Goal: Communication & Community: Answer question/provide support

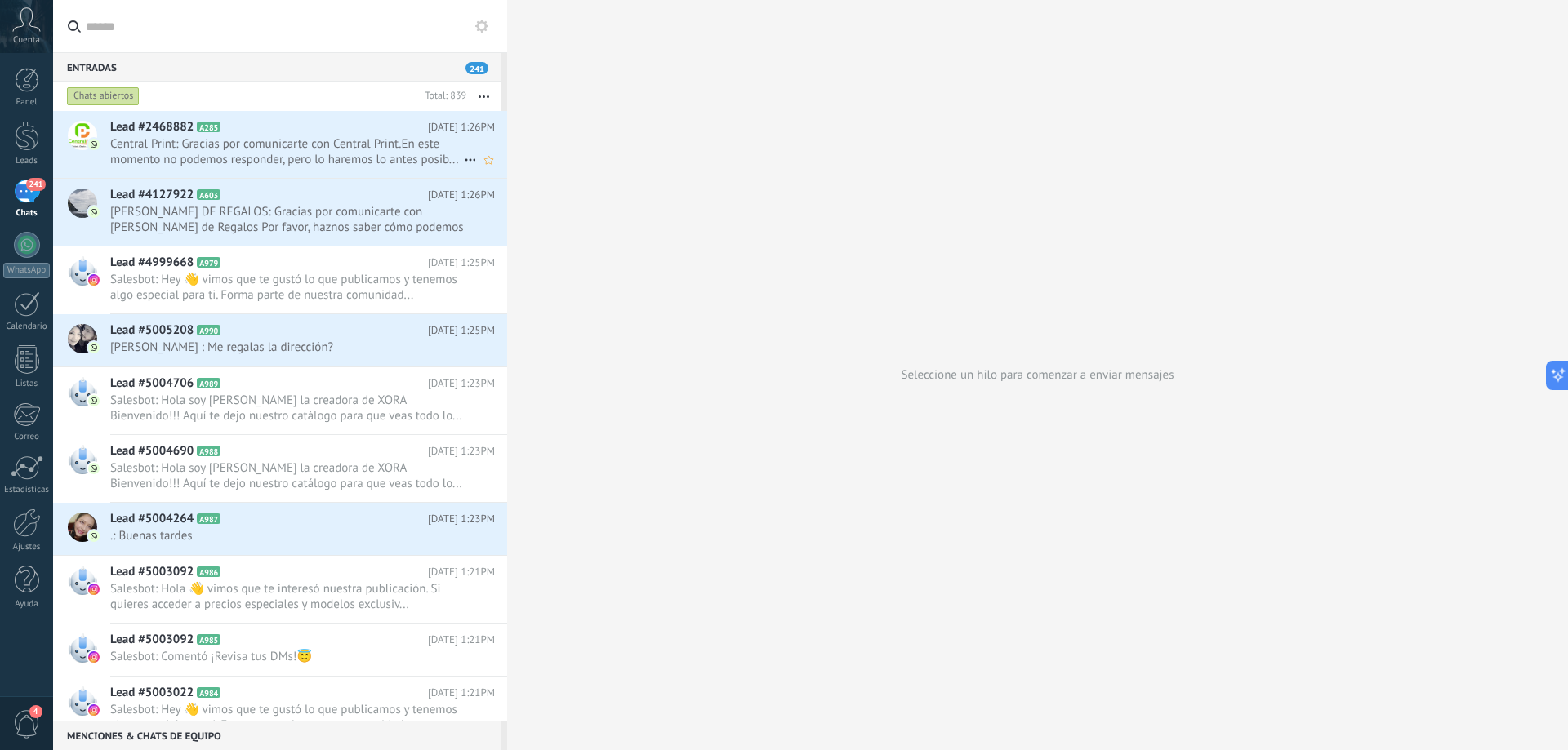
click at [394, 131] on h2 "Lead #2468882 A285" at bounding box center [269, 128] width 317 height 17
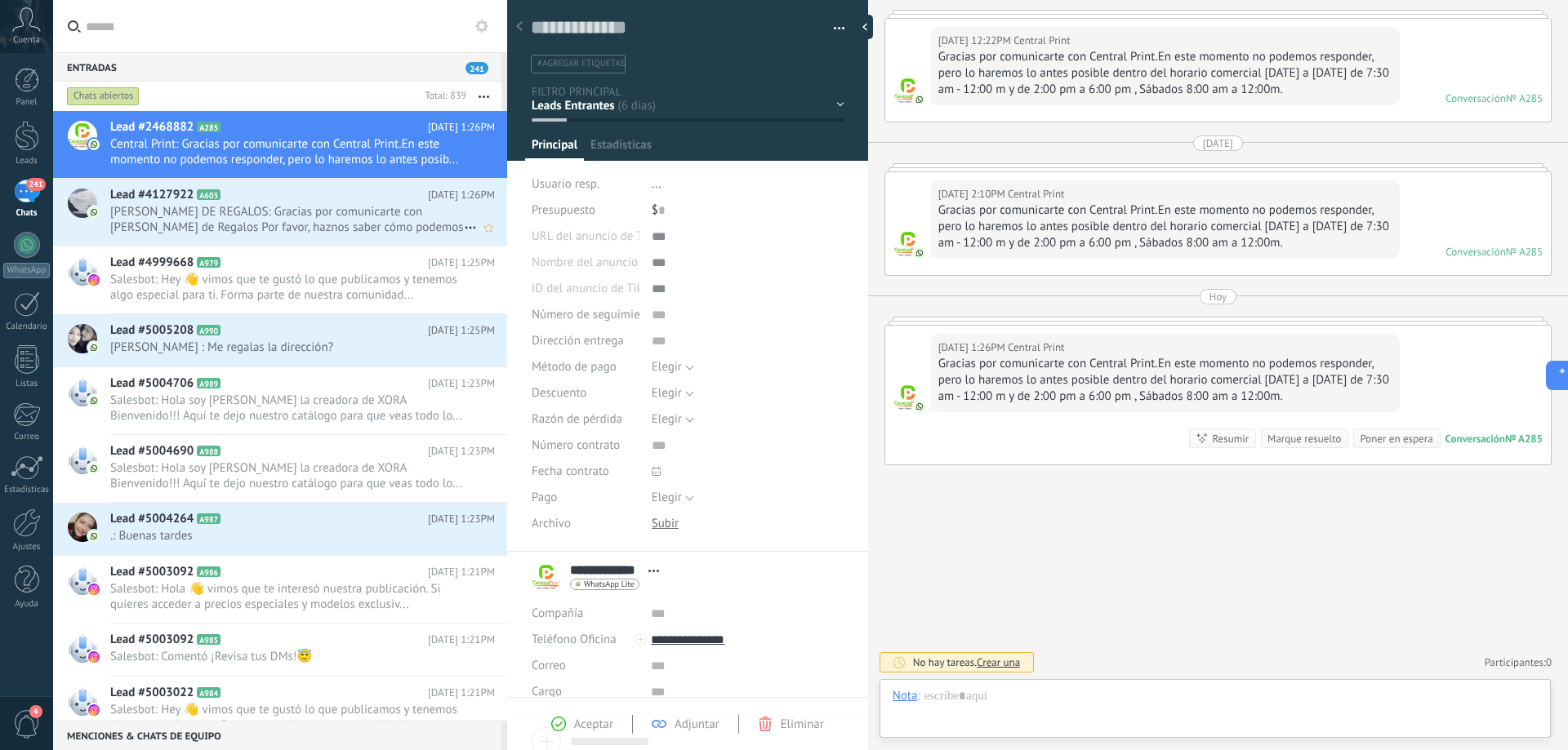
scroll to position [25, 0]
click at [386, 218] on span "[PERSON_NAME] DE REGALOS: Gracias por comunicarte con [PERSON_NAME] de Regalos …" at bounding box center [287, 220] width 353 height 31
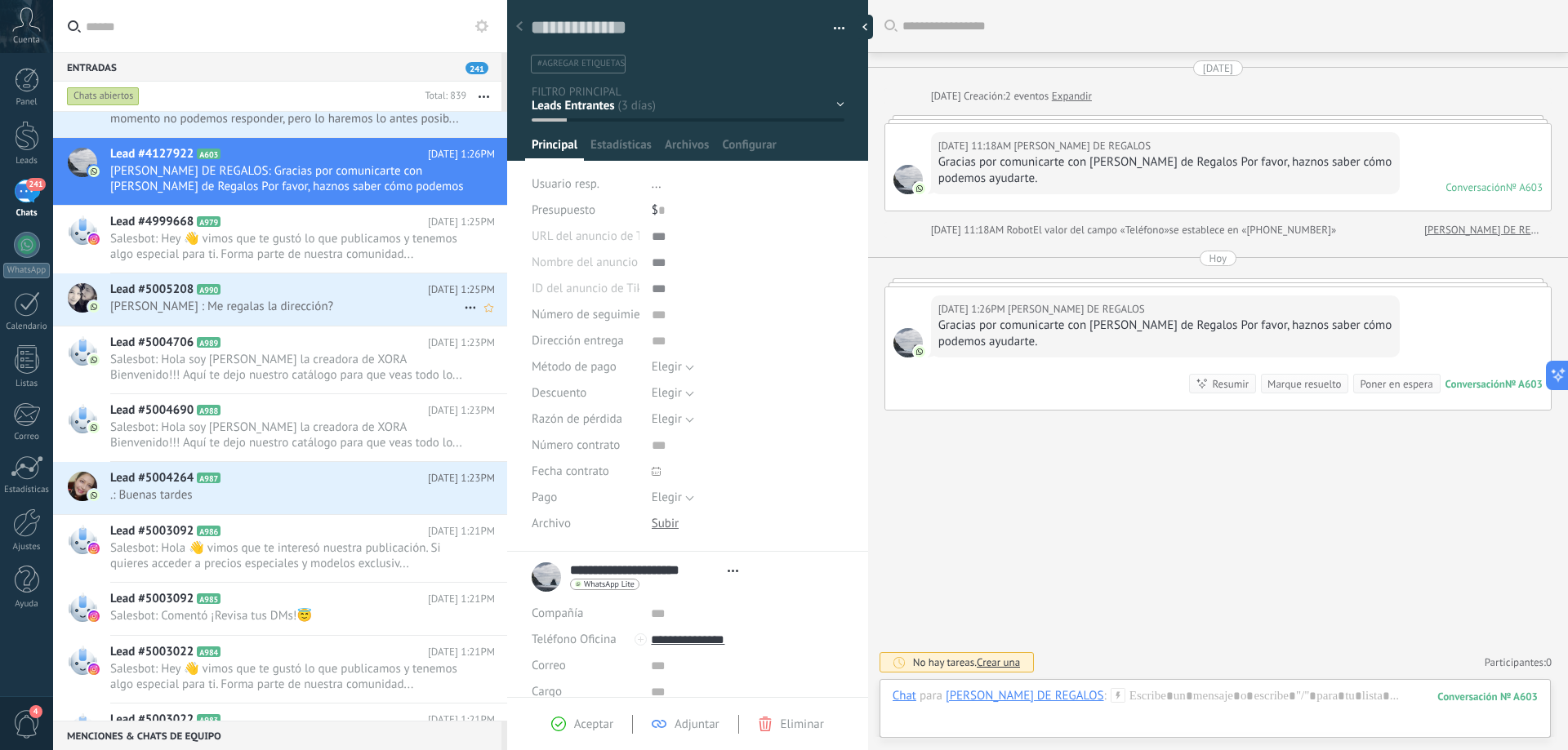
scroll to position [83, 0]
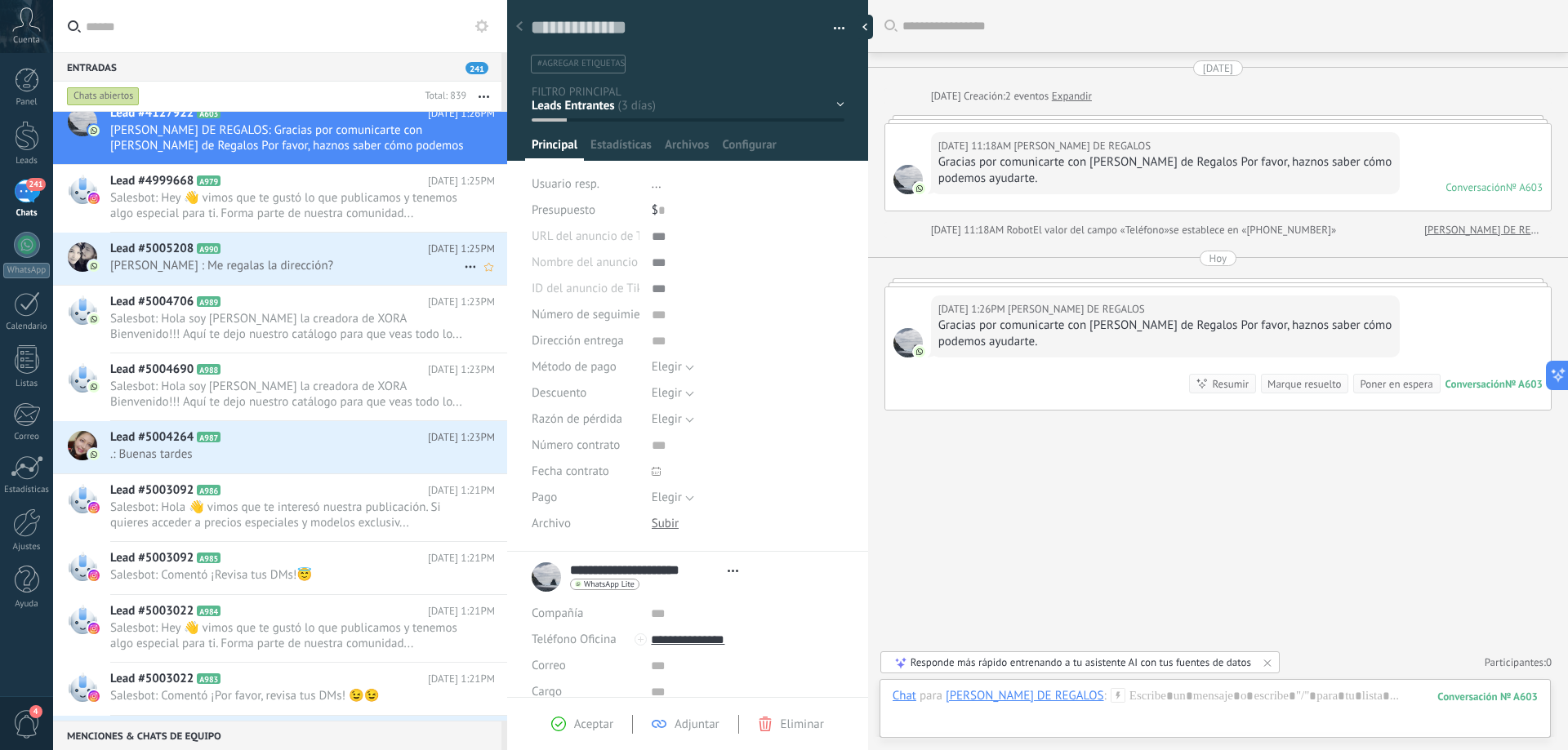
click at [349, 268] on span "[PERSON_NAME] ️: Me regalas la dirección?" at bounding box center [287, 266] width 353 height 16
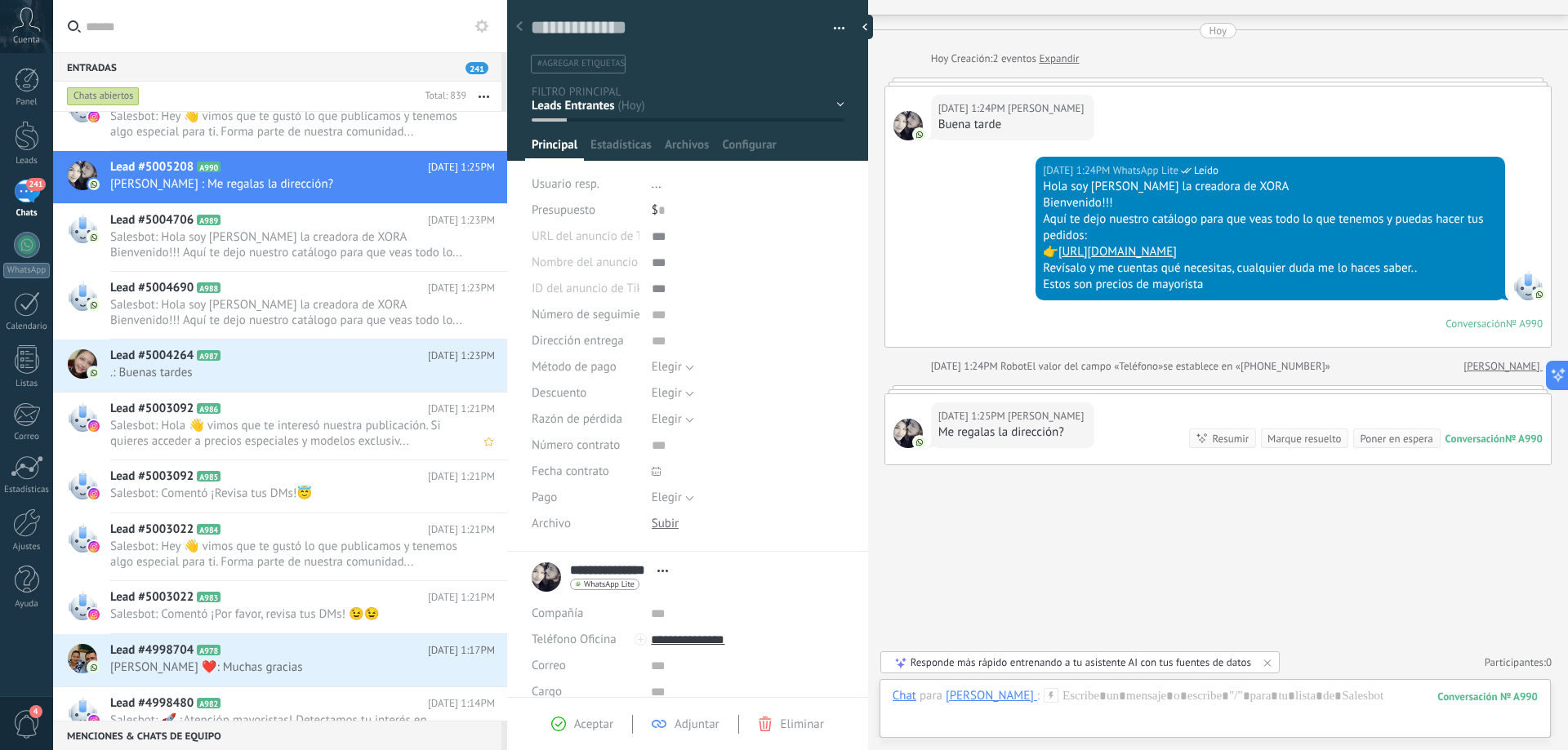
scroll to position [245, 0]
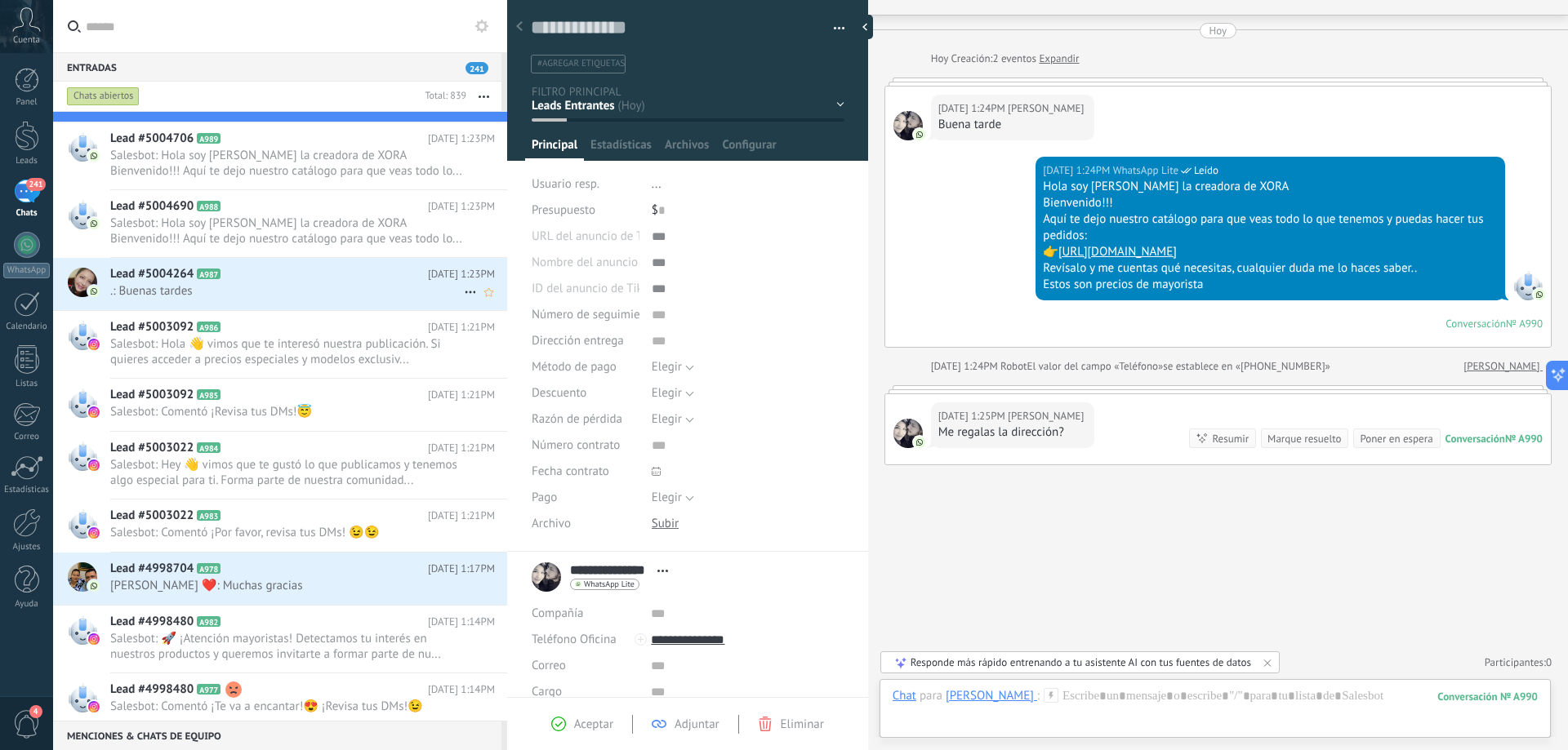
click at [259, 292] on span ".: Buenas tardes" at bounding box center [287, 290] width 353 height 16
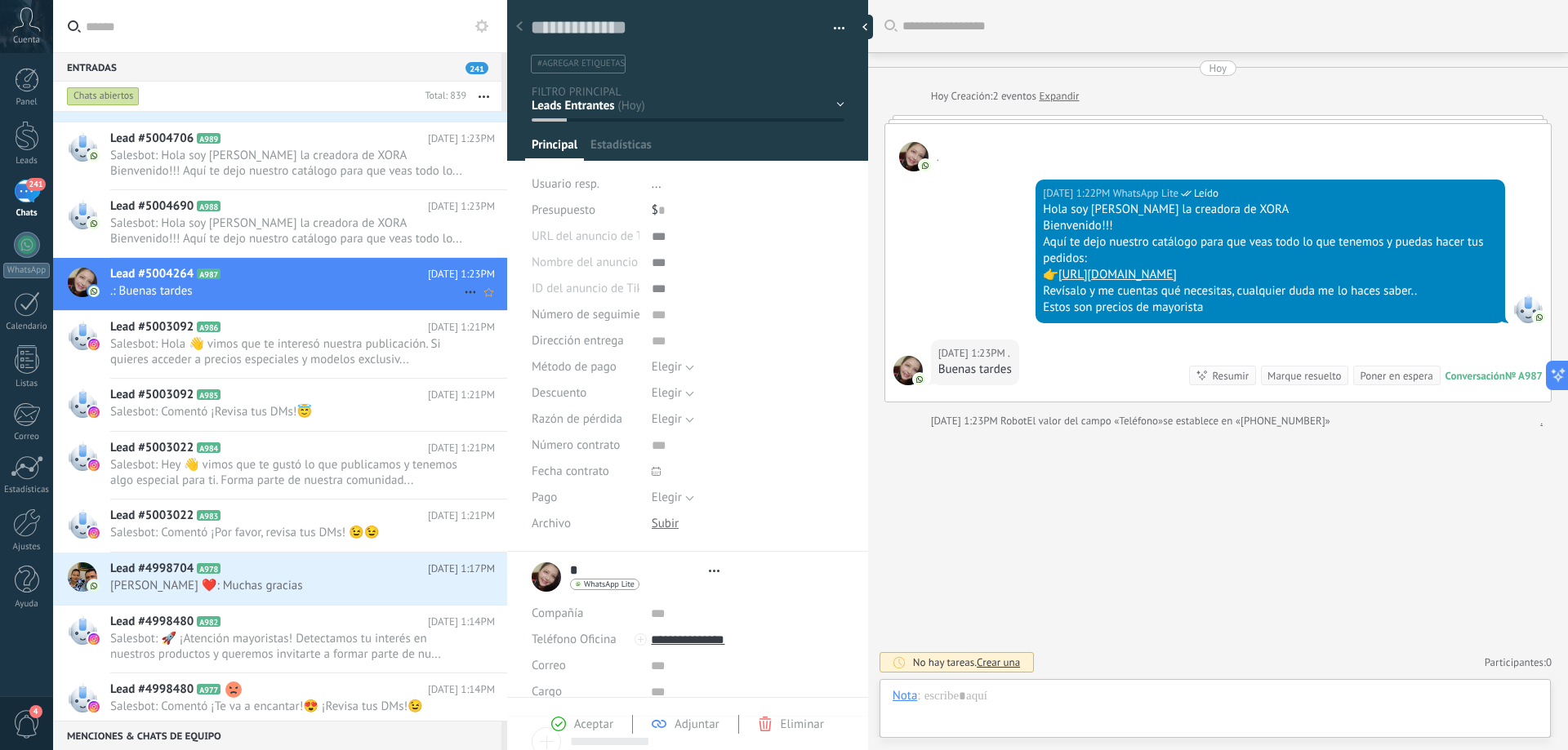
scroll to position [25, 0]
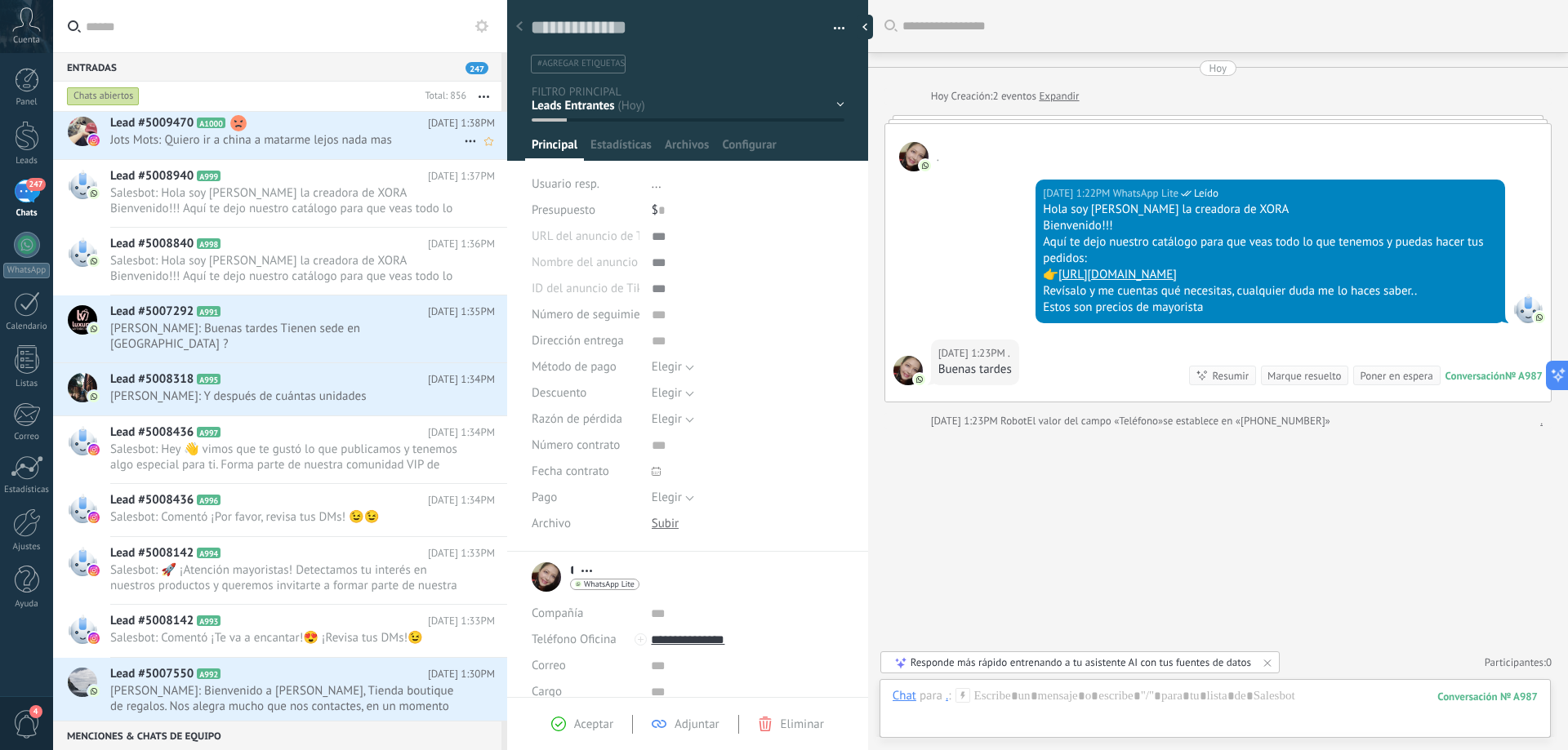
click at [254, 131] on h2 "Lead #5009470 A1000" at bounding box center [269, 123] width 317 height 17
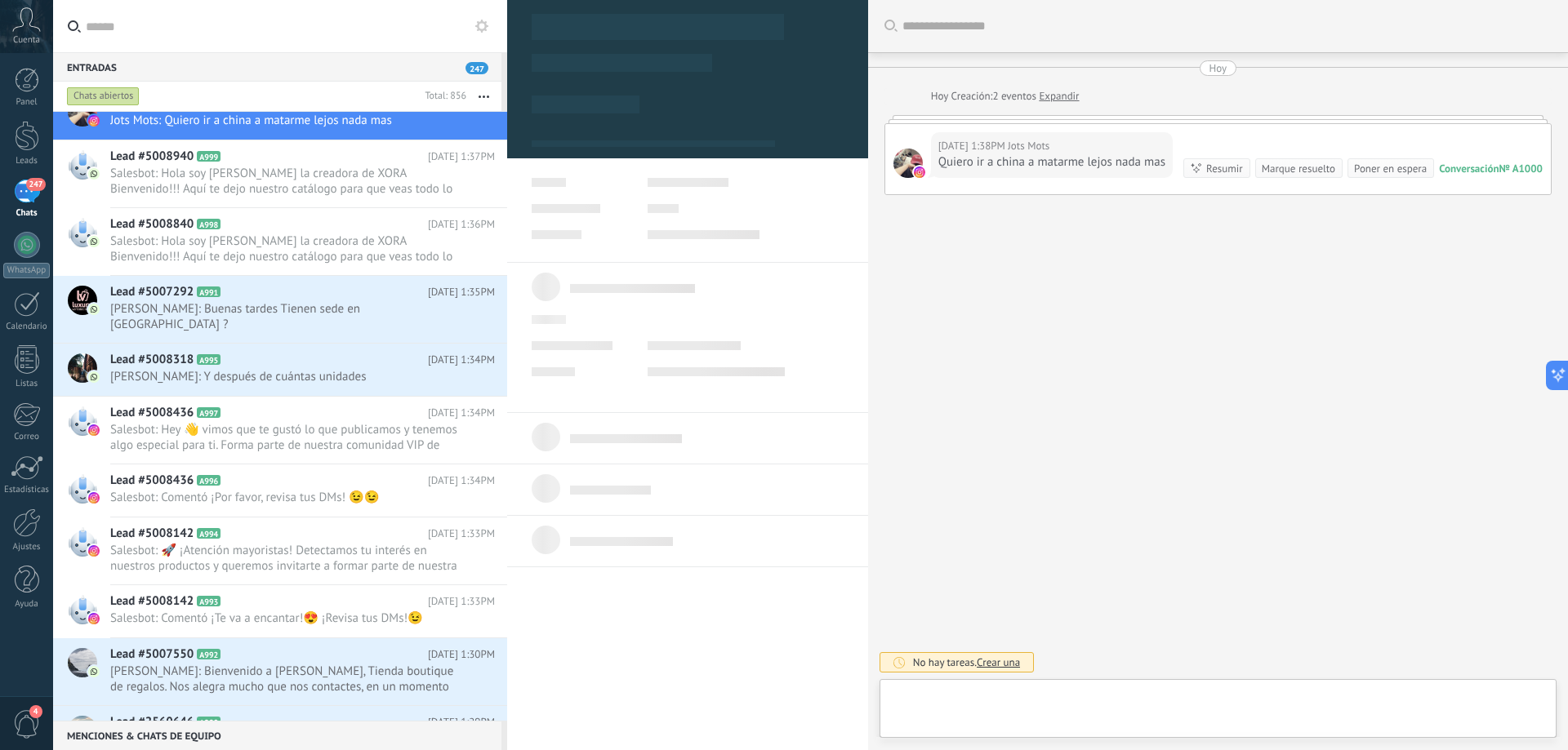
scroll to position [25, 0]
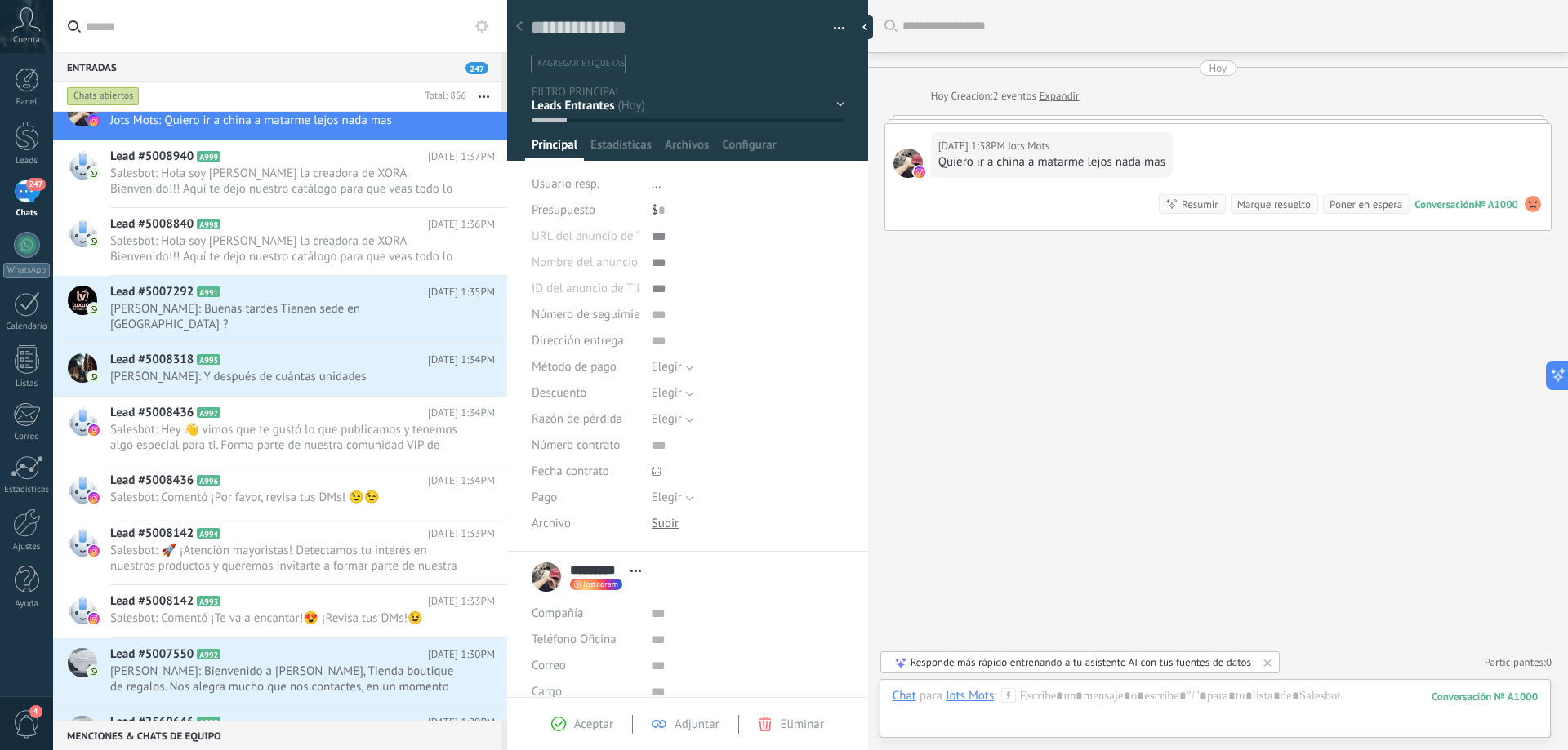
click at [1216, 70] on div "Hoy" at bounding box center [1219, 68] width 18 height 16
click at [1216, 76] on div "[DATE] [DATE] Creación: 2 eventos Expandir [DATE] 1:38PM Jots Mots Quiero ir a …" at bounding box center [1217, 146] width 667 height 171
click at [1229, 149] on div "[DATE] 1:38PM Jots Mots Quiero ir a china a matarme lejos nada mas Conversación…" at bounding box center [1218, 176] width 666 height 106
click at [1233, 131] on div "[DATE] 1:38PM Jots Mots Quiero ir a china a matarme lejos nada mas Conversación…" at bounding box center [1218, 176] width 666 height 106
click at [1234, 115] on div at bounding box center [1217, 119] width 667 height 8
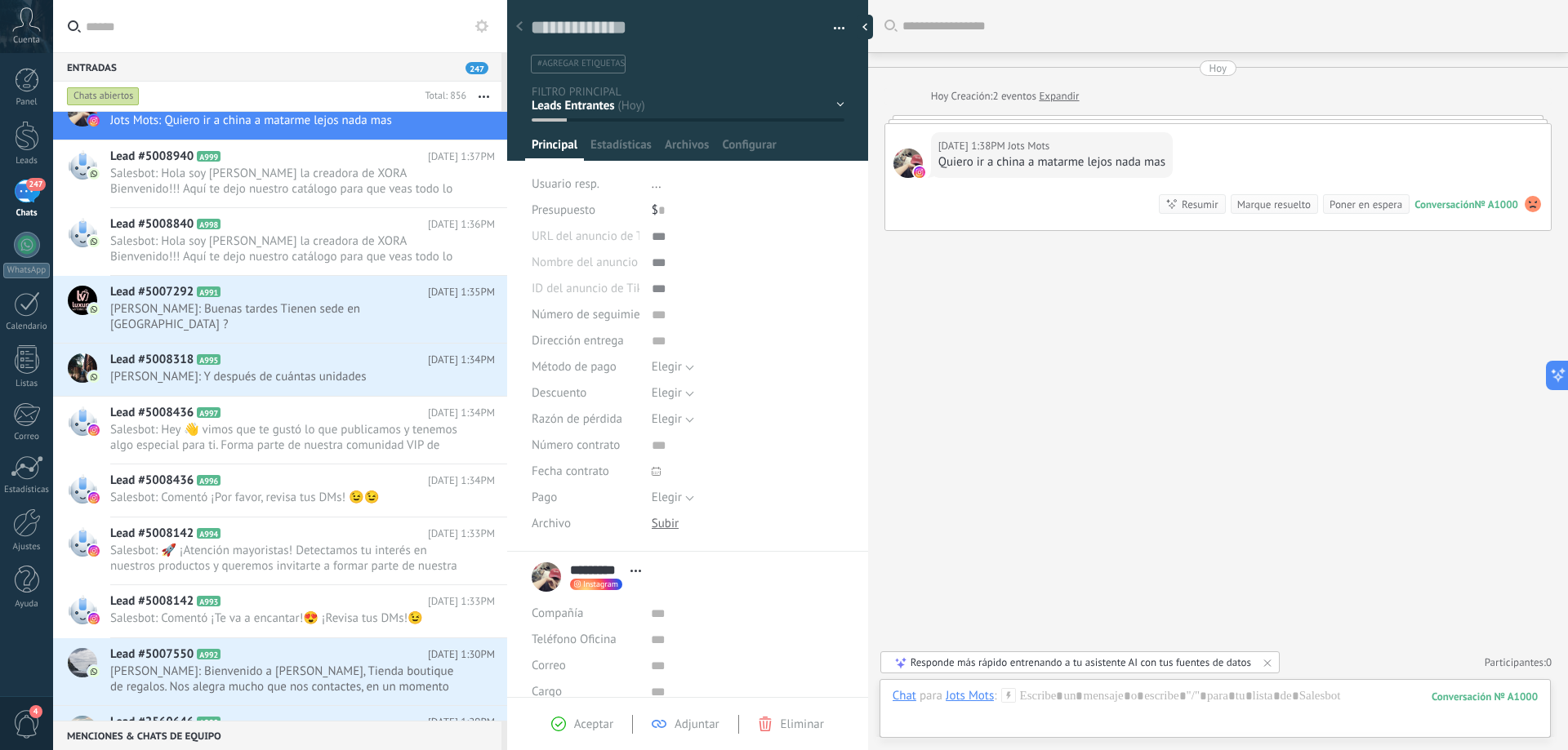
click at [1233, 132] on div "[DATE] 1:38PM Jots Mots Quiero ir a china a matarme lejos nada mas Conversación…" at bounding box center [1218, 176] width 666 height 106
click at [954, 123] on div "[DATE] 1:38PM Jots Mots Quiero ir a china a matarme lejos nada mas Conversación…" at bounding box center [1217, 176] width 667 height 108
click at [953, 107] on div "[DATE] [DATE] Creación: 2 eventos Expandir [DATE] 1:38PM Jots Mots Quiero ir a …" at bounding box center [1217, 146] width 667 height 171
click at [907, 164] on div at bounding box center [908, 164] width 29 height 29
click at [917, 154] on div at bounding box center [908, 164] width 29 height 29
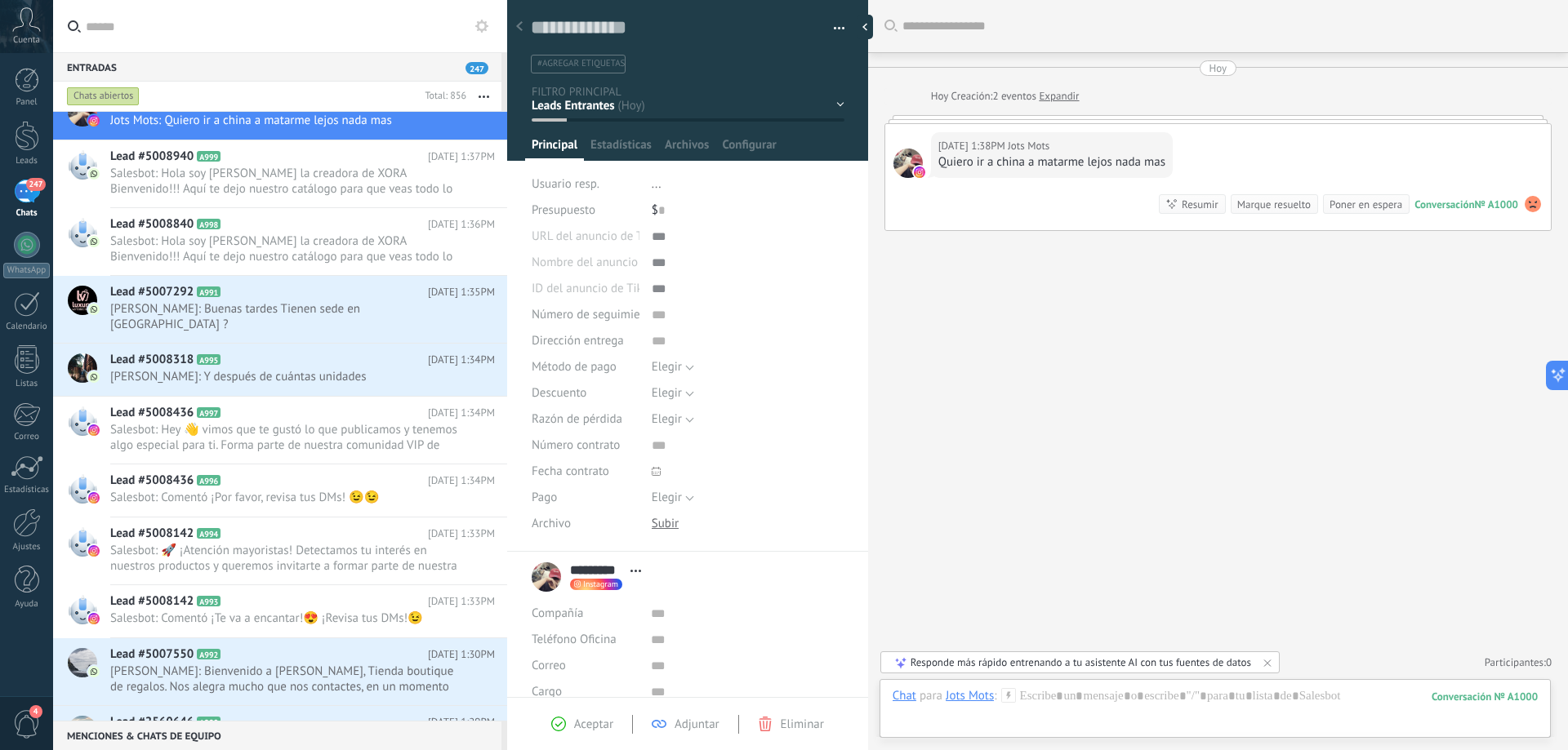
click at [1221, 63] on div "Hoy" at bounding box center [1219, 68] width 18 height 16
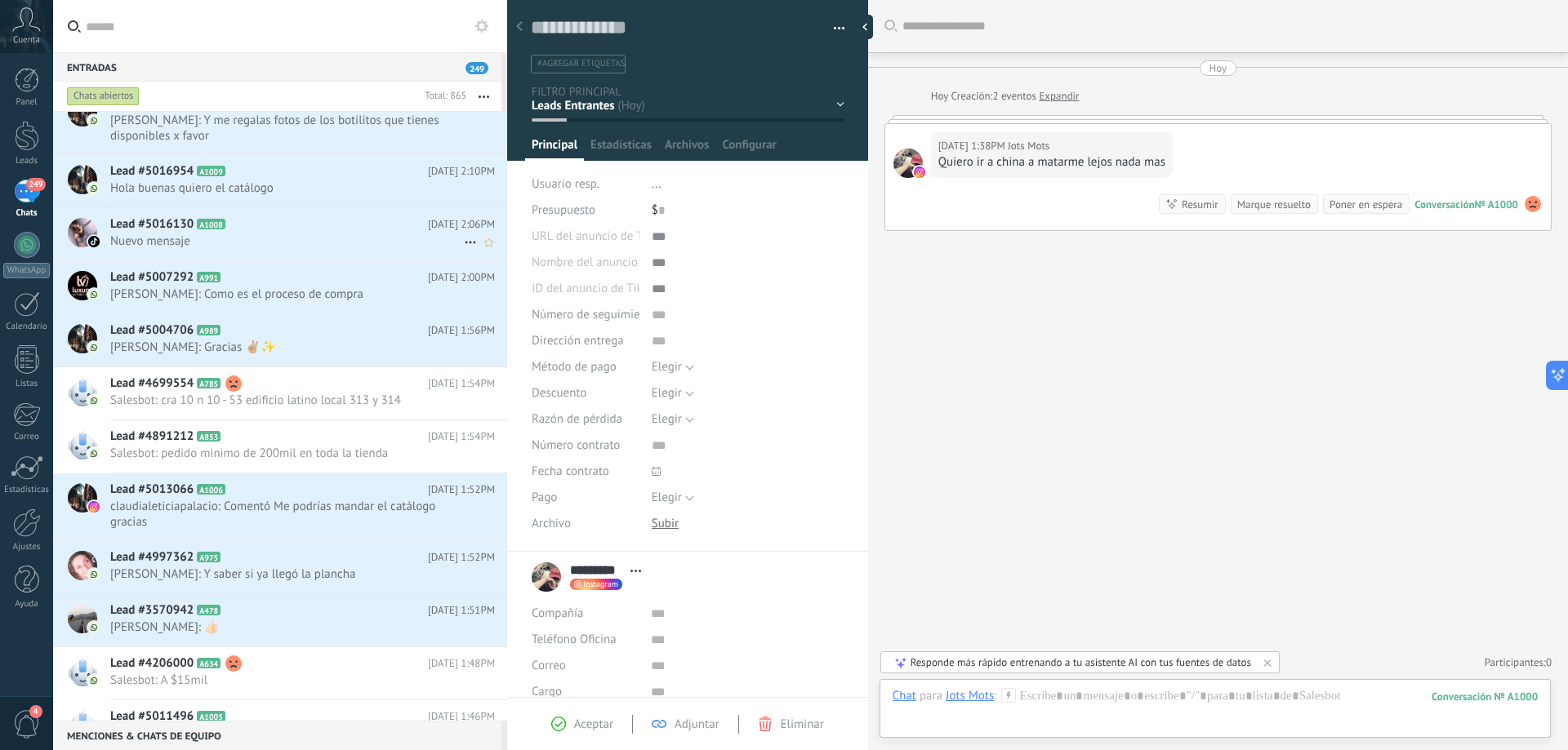
click at [271, 236] on span "Nuevo mensaje" at bounding box center [287, 241] width 353 height 16
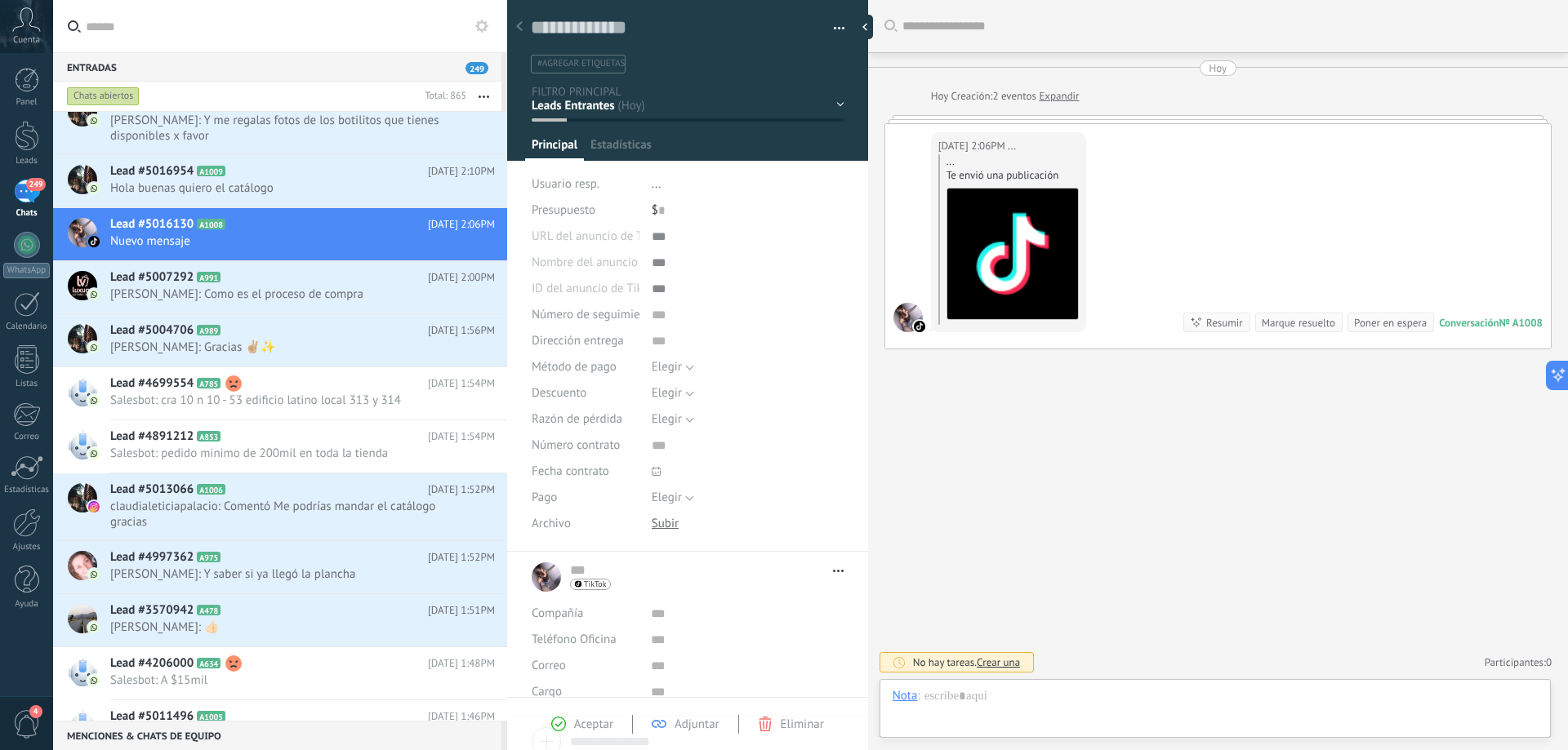
scroll to position [25, 0]
click at [1154, 122] on div at bounding box center [1217, 119] width 667 height 8
click at [1168, 105] on div "[DATE] [DATE] Creación: 2 eventos Expandir [DATE] 2:06PM ... ... Te envió una p…" at bounding box center [1217, 205] width 667 height 289
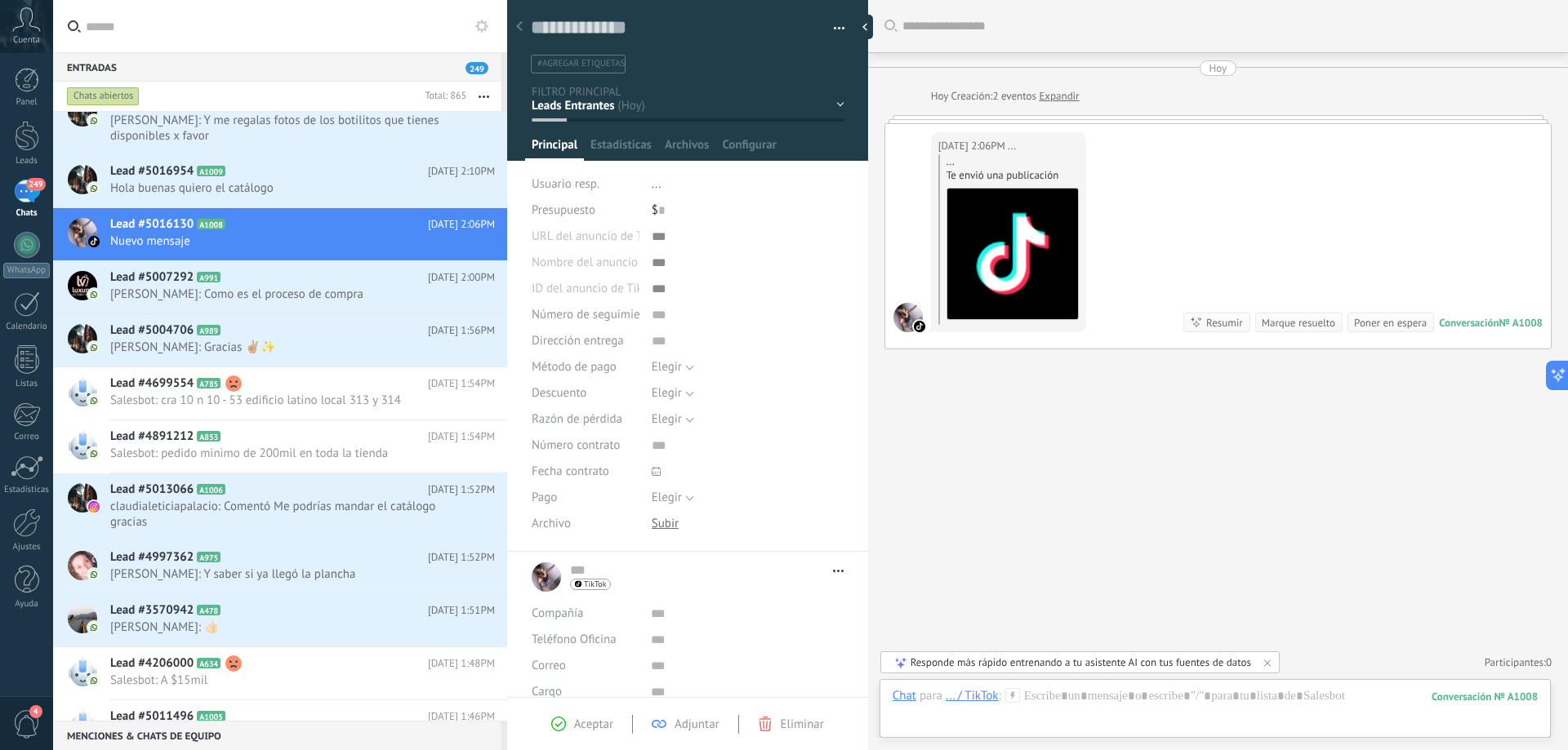
click at [1224, 59] on div "Buscar Carga más [DATE] [DATE] Creación: 2 eventos Expandir [DATE] 2:06PM ... .…" at bounding box center [1218, 375] width 700 height 750
drag, startPoint x: 1215, startPoint y: 69, endPoint x: 1146, endPoint y: 131, distance: 92.8
click at [1215, 70] on div "Hoy" at bounding box center [1219, 68] width 18 height 16
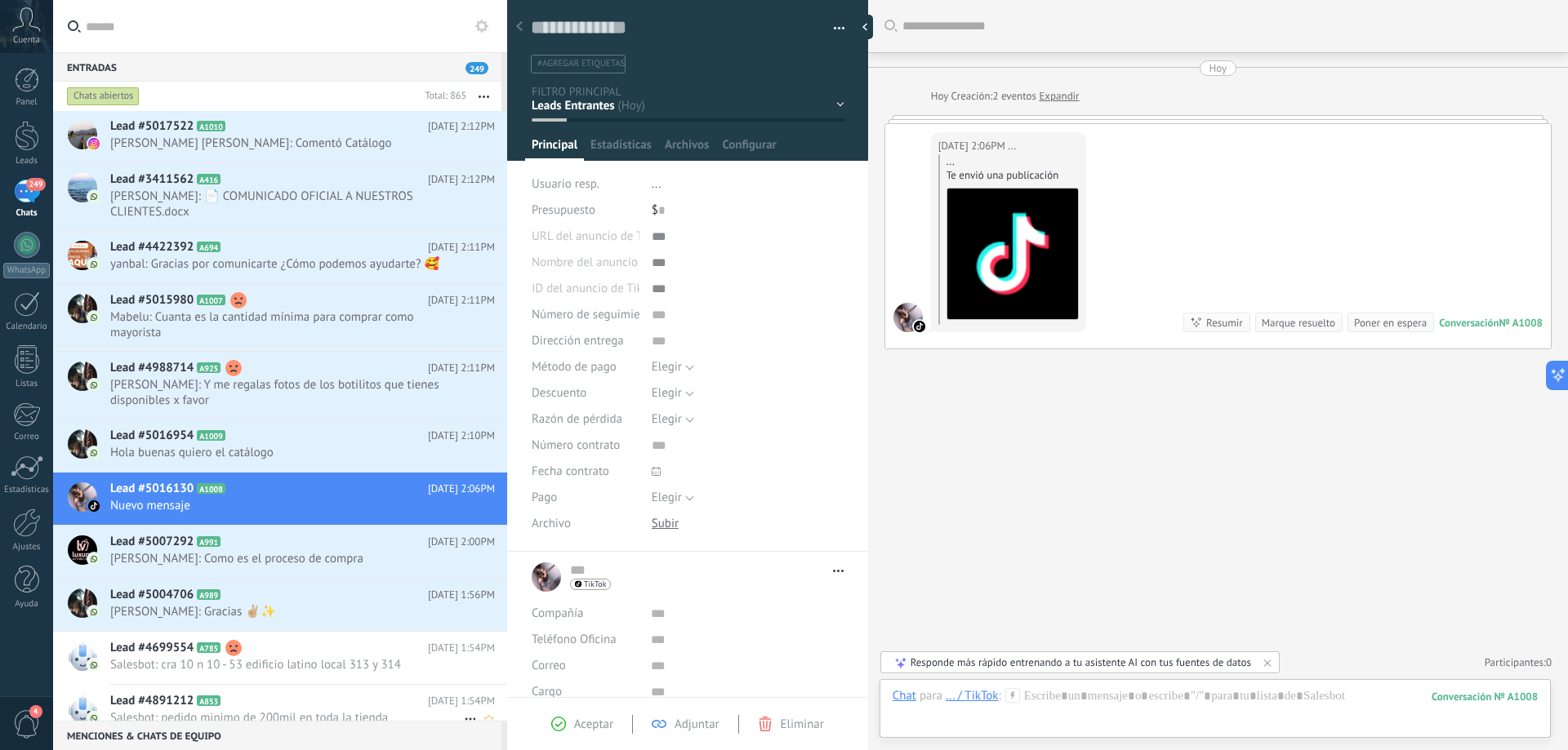
scroll to position [0, 0]
click at [326, 189] on span "[PERSON_NAME]: 📄 COMUNICADO OFICIAL A NUESTROS CLIENTES.docx" at bounding box center [287, 205] width 353 height 31
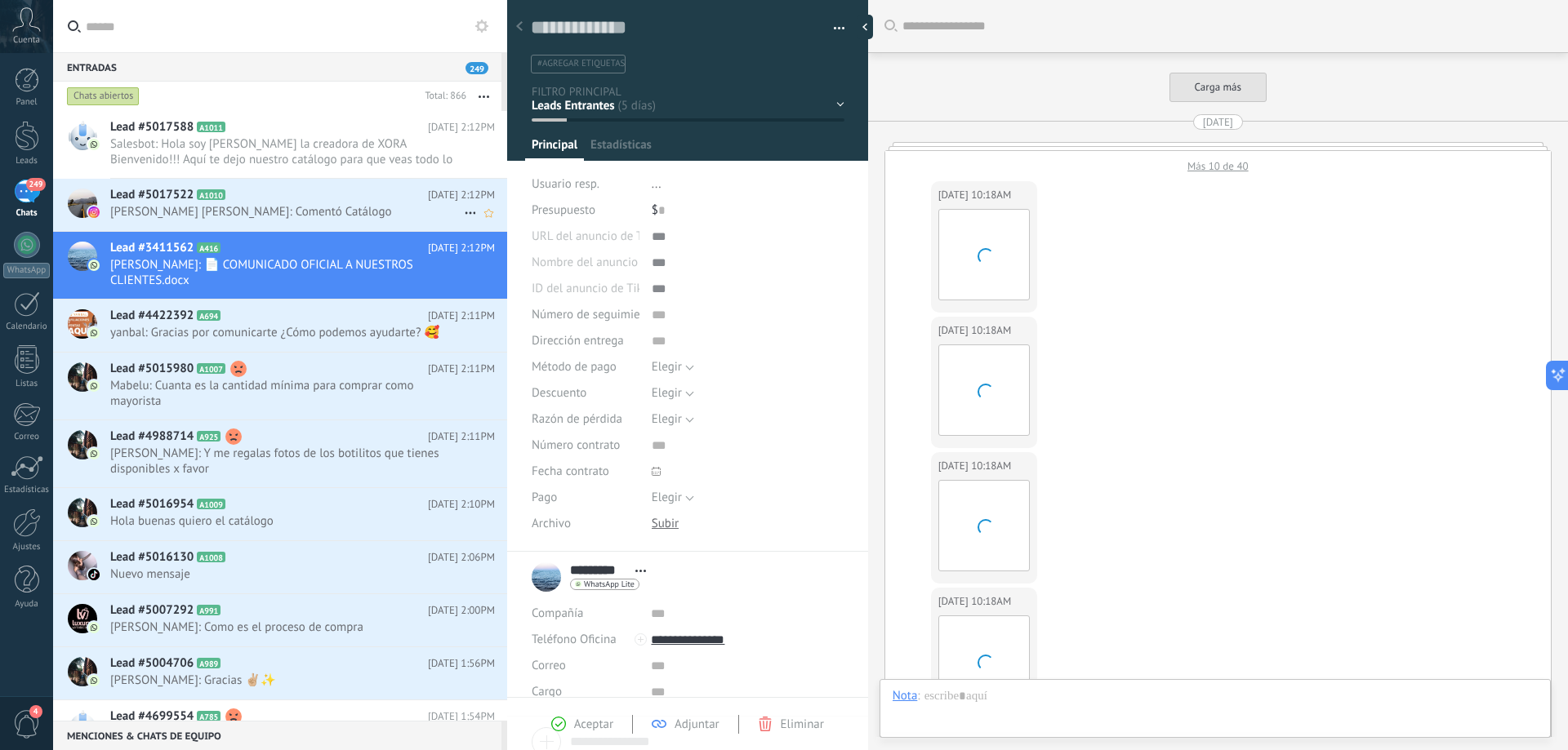
scroll to position [1119, 0]
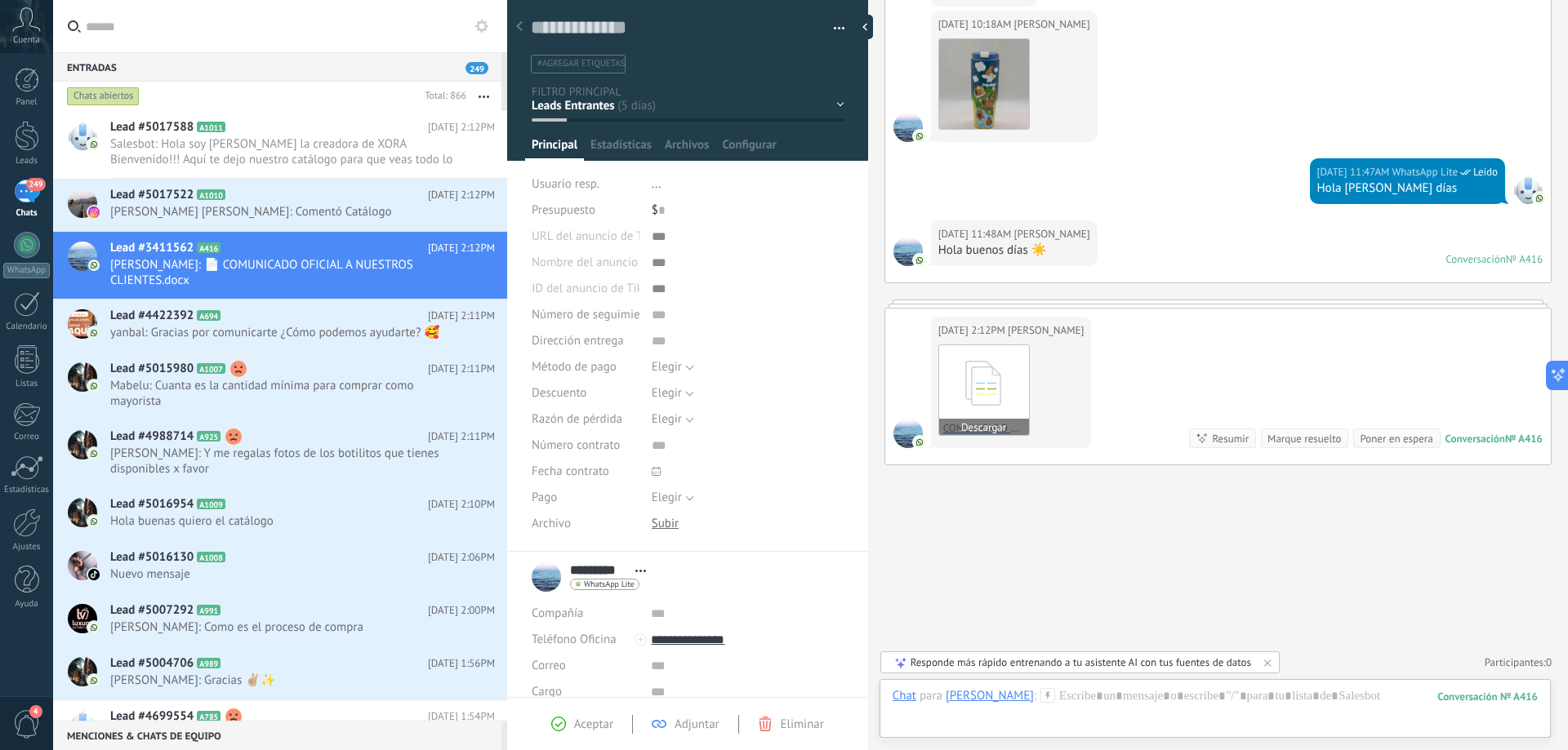
click at [979, 389] on use at bounding box center [982, 382] width 36 height 45
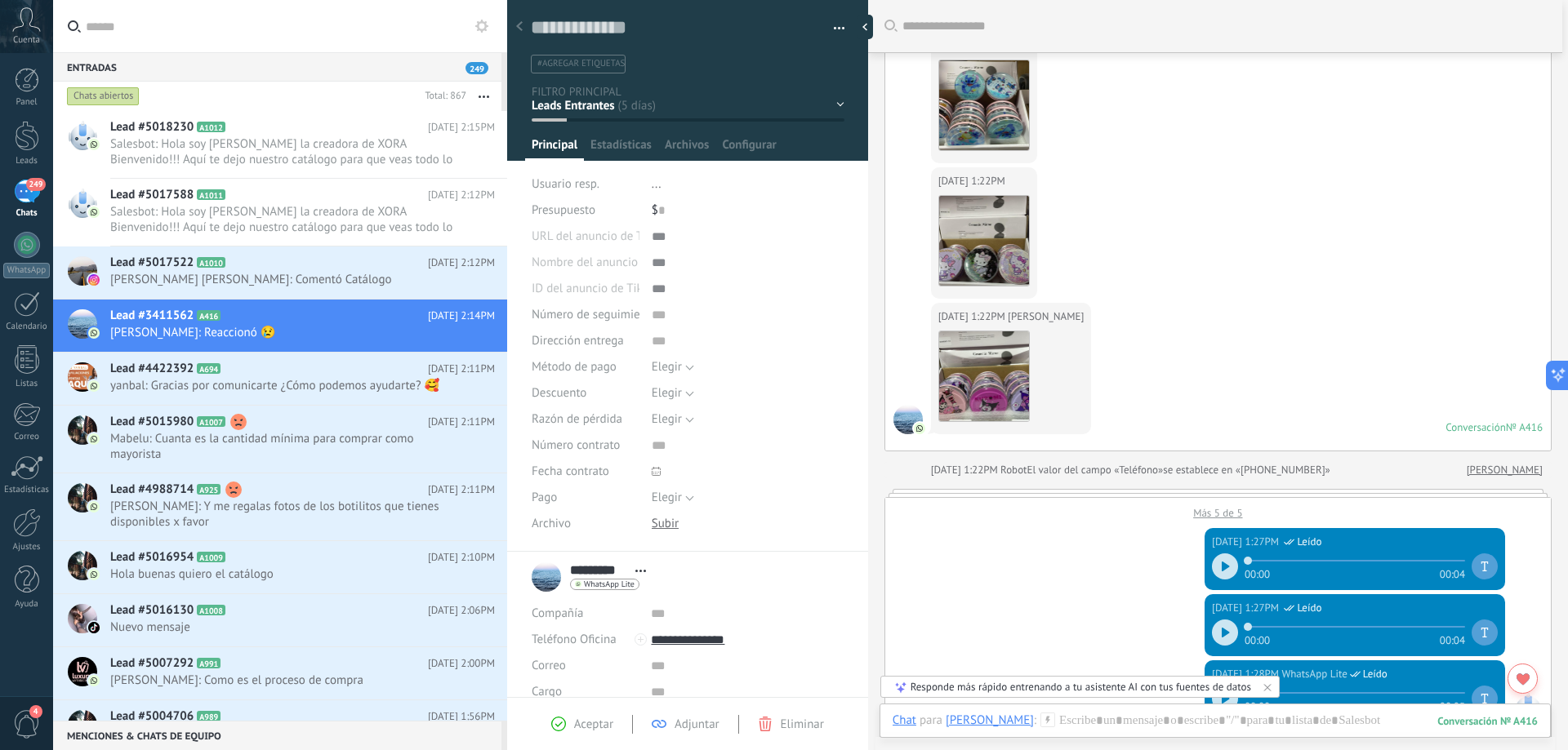
scroll to position [0, 0]
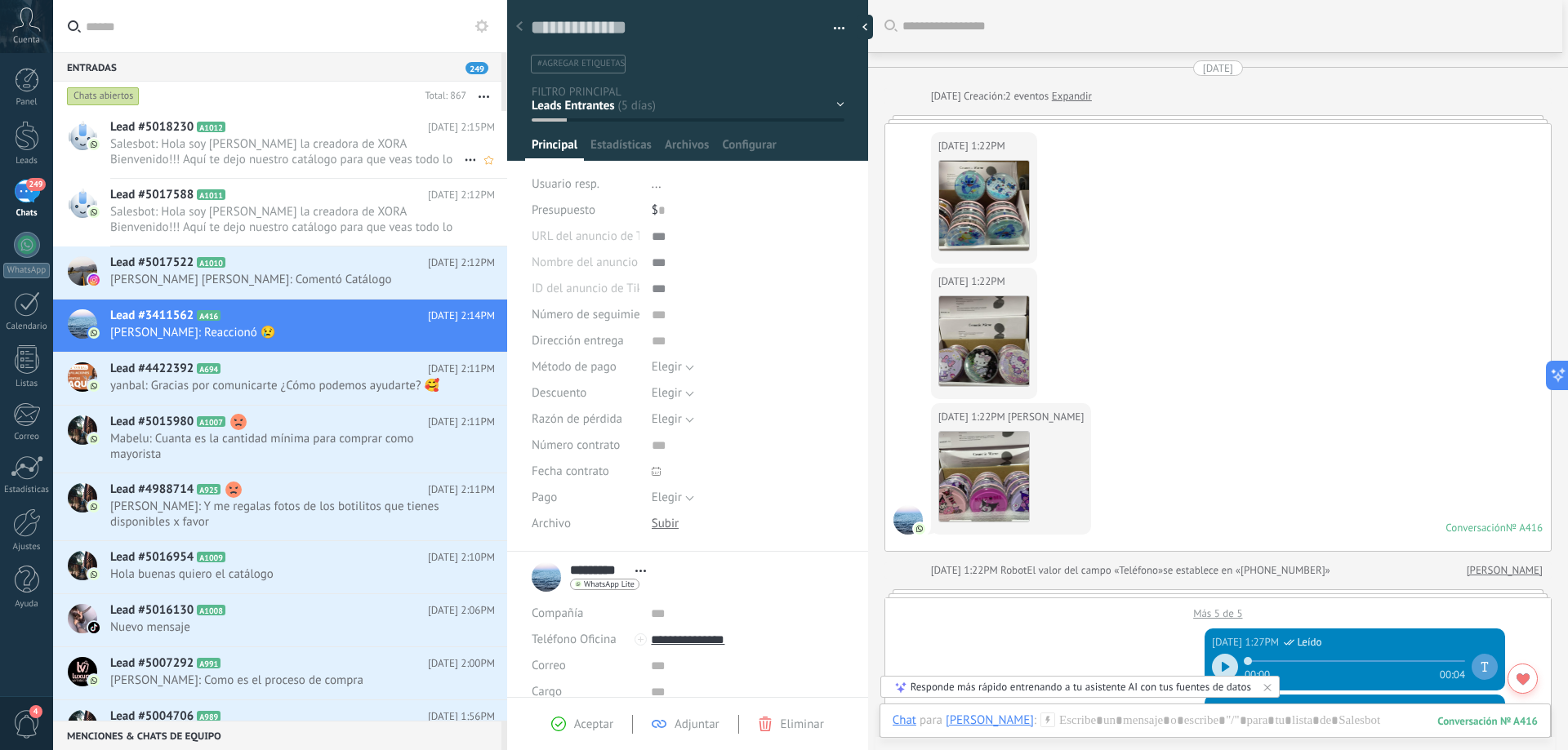
click at [383, 123] on h2 "Lead #5018230 A1012" at bounding box center [269, 128] width 317 height 17
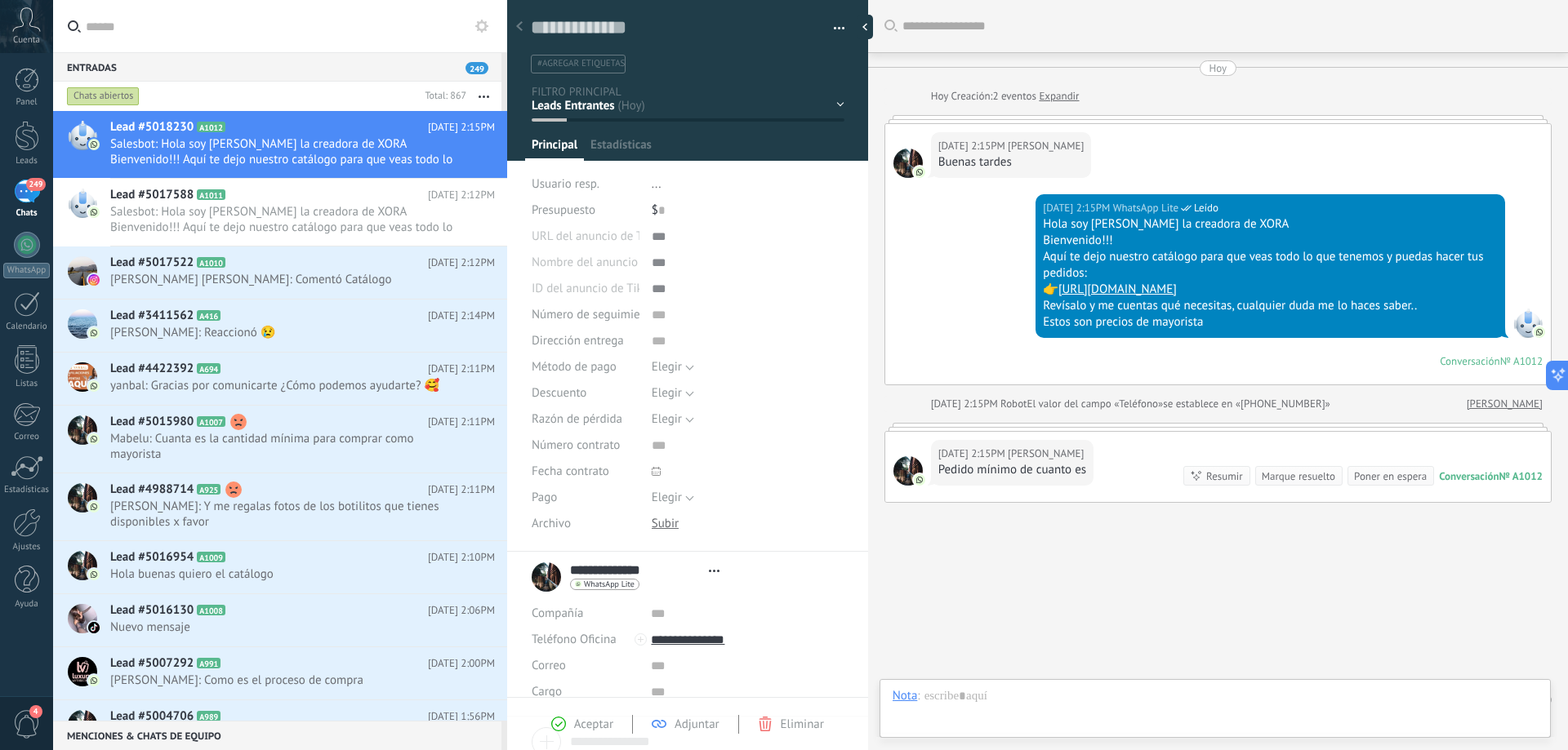
type textarea "**********"
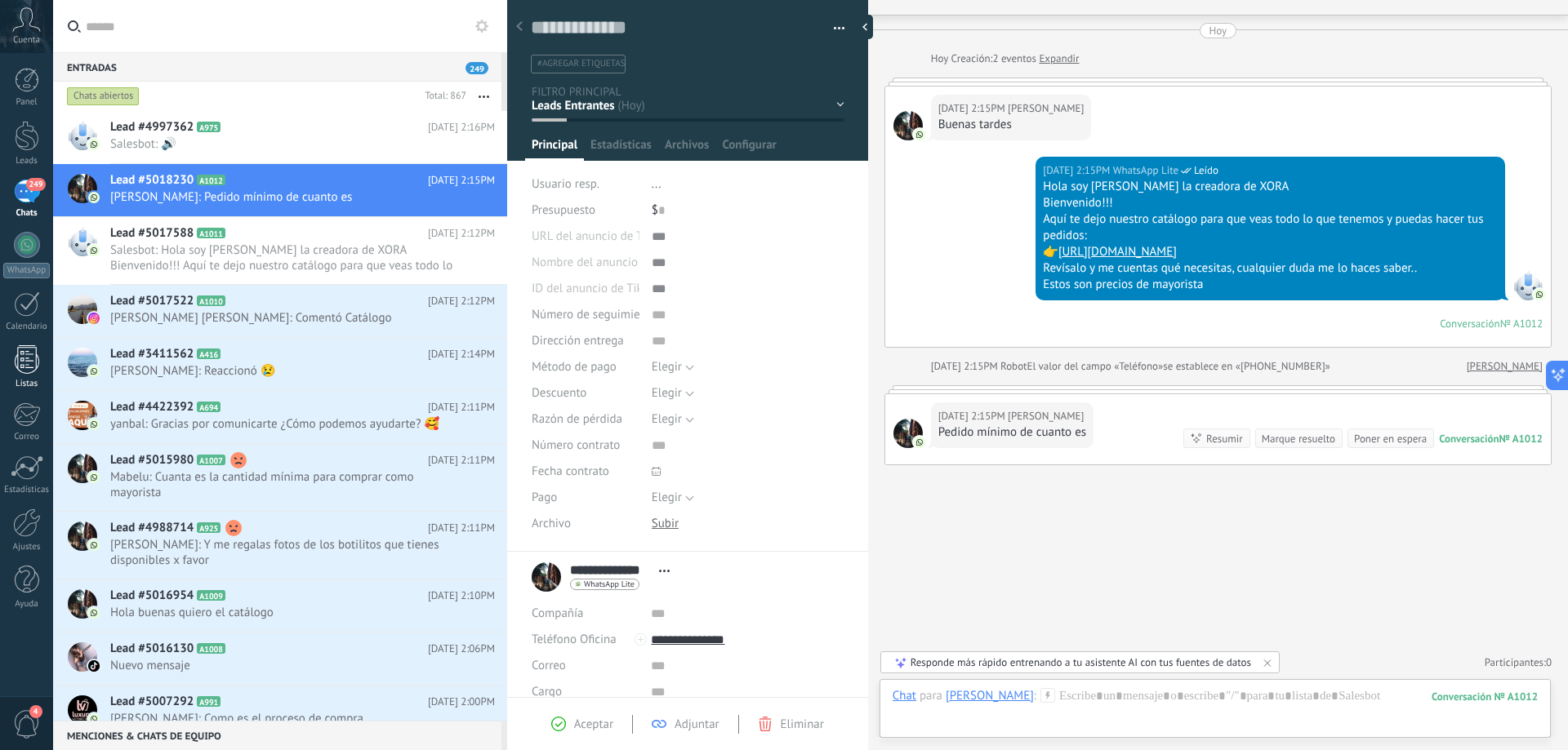
click at [19, 369] on div at bounding box center [27, 359] width 25 height 28
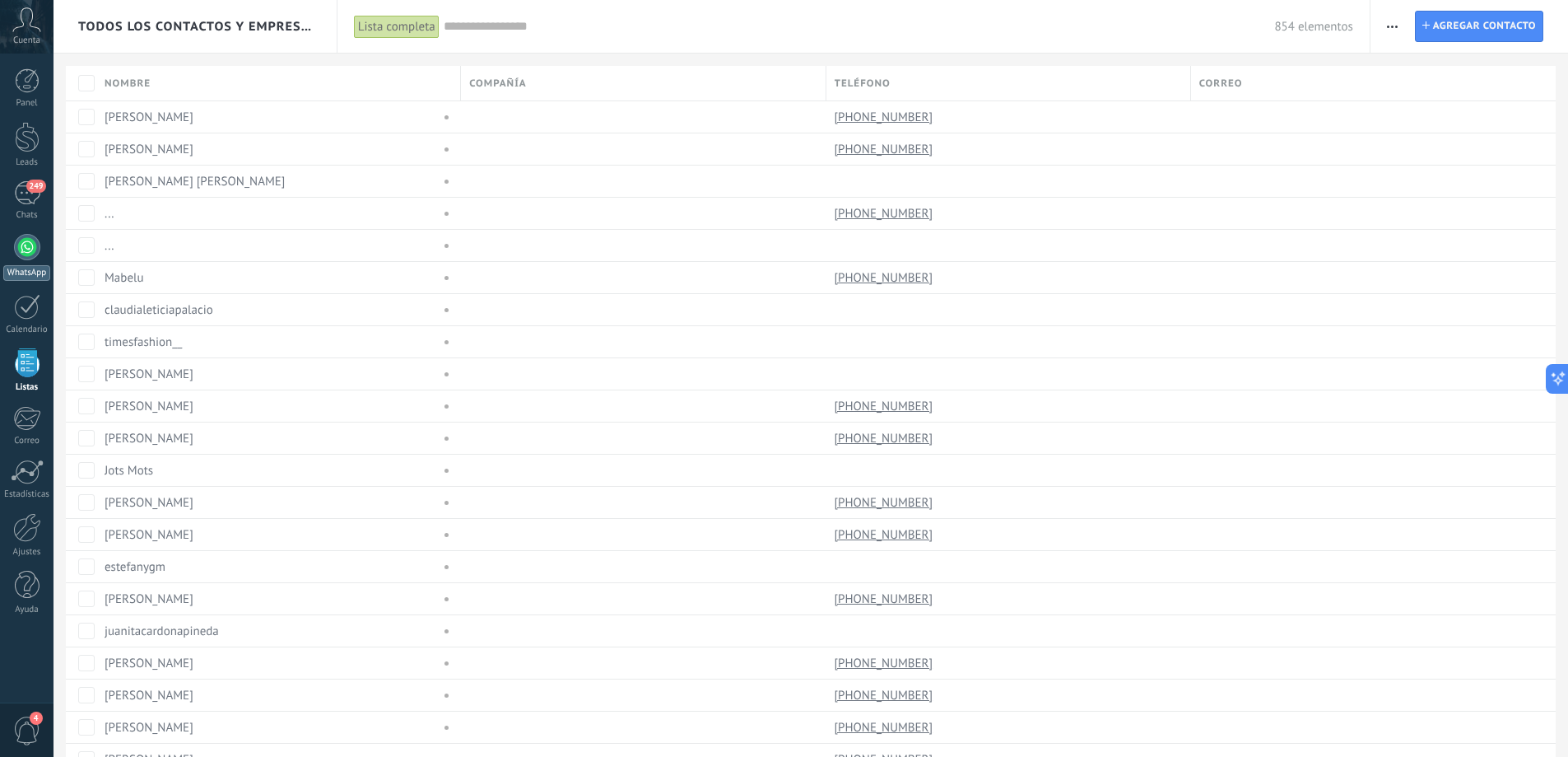
click at [28, 256] on div at bounding box center [27, 247] width 26 height 26
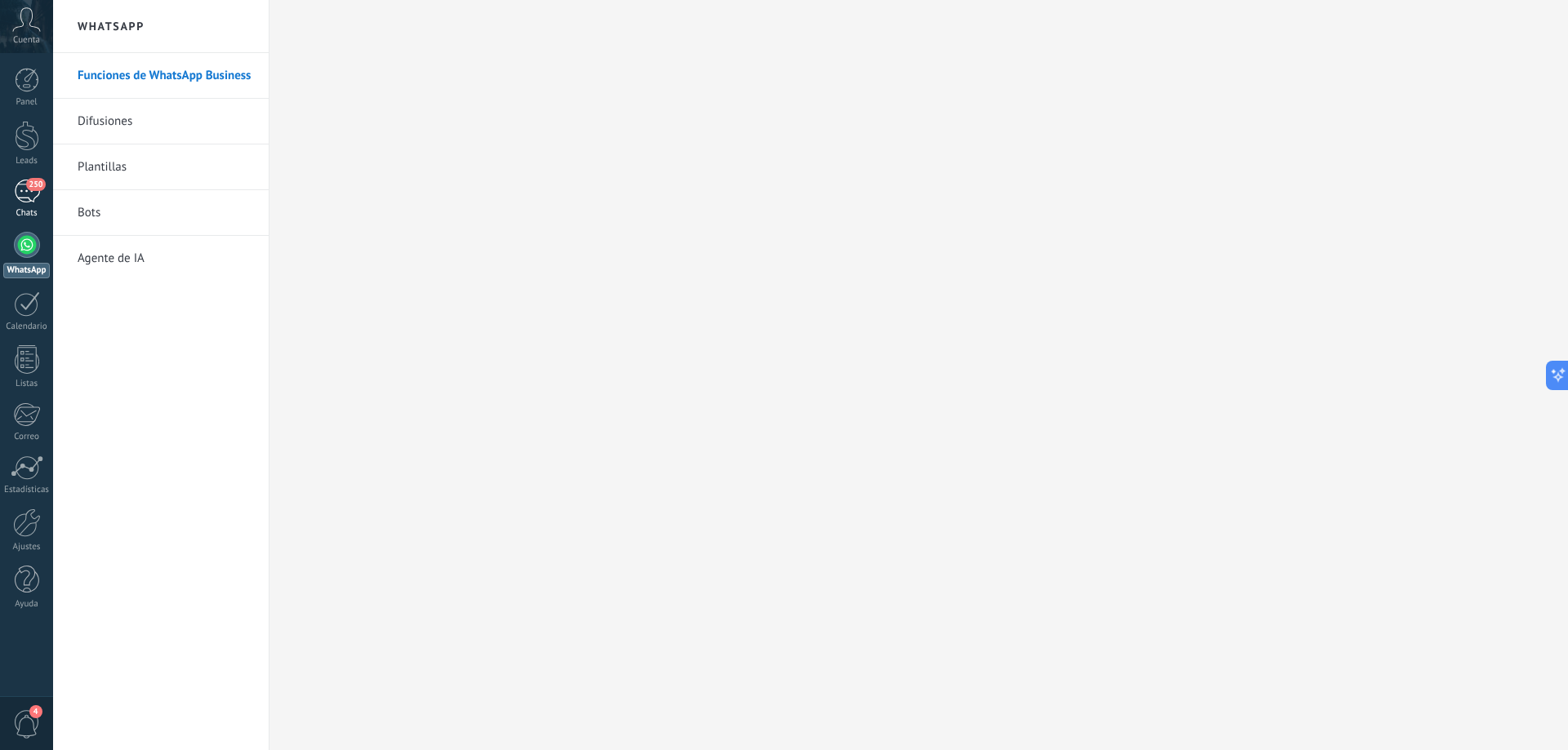
click at [20, 207] on link "250 Chats" at bounding box center [27, 199] width 53 height 40
